Goal: Task Accomplishment & Management: Use online tool/utility

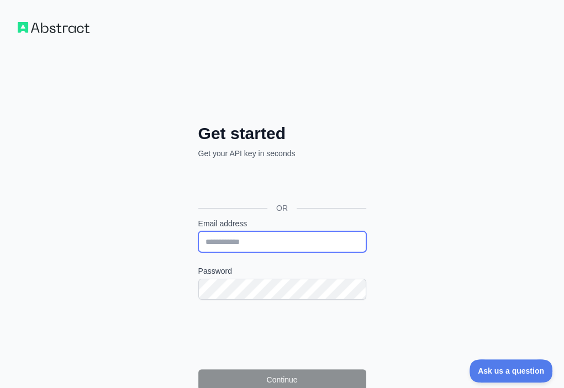
click at [198, 231] on input "Email address" at bounding box center [282, 241] width 168 height 21
paste input "**********"
type input "**********"
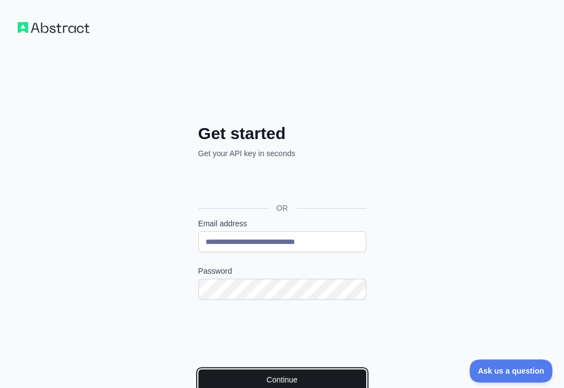
click at [198, 369] on button "Continue" at bounding box center [282, 379] width 168 height 21
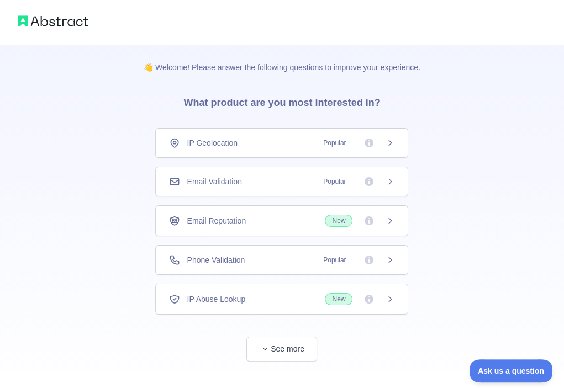
click at [271, 172] on div "Email Validation Popular" at bounding box center [281, 182] width 253 height 30
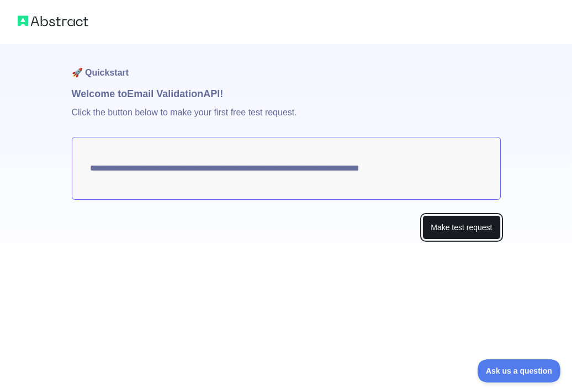
click at [445, 219] on button "Make test request" at bounding box center [461, 227] width 78 height 25
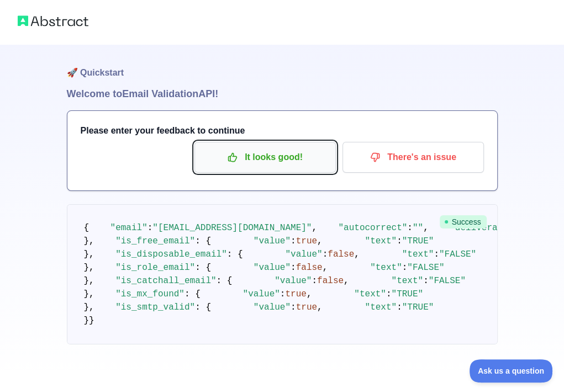
click at [278, 158] on p "It looks good!" at bounding box center [265, 157] width 125 height 19
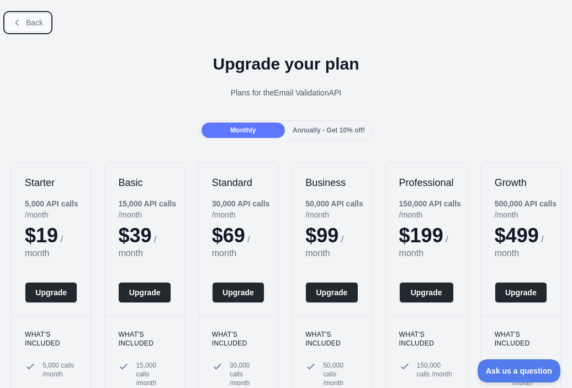
click at [32, 21] on span "Back" at bounding box center [34, 22] width 17 height 9
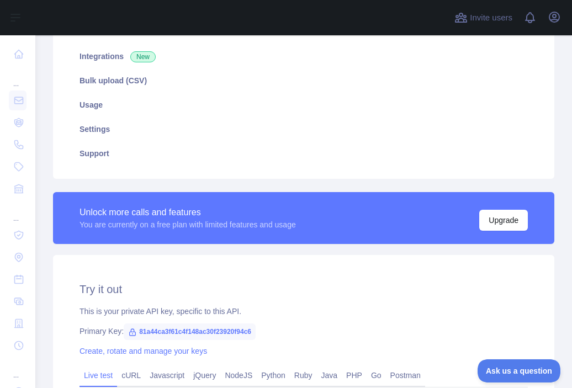
scroll to position [166, 0]
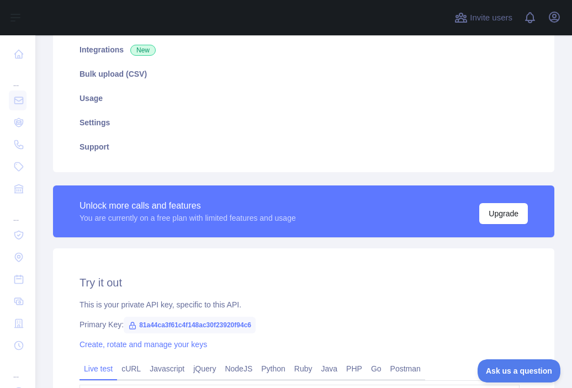
click at [225, 324] on span "81a44ca3f61c4f148ac30f23920f94c6" at bounding box center [190, 325] width 132 height 17
copy span "81a44ca3f61c4f148ac30f23920f94c6"
